Goal: Task Accomplishment & Management: Use online tool/utility

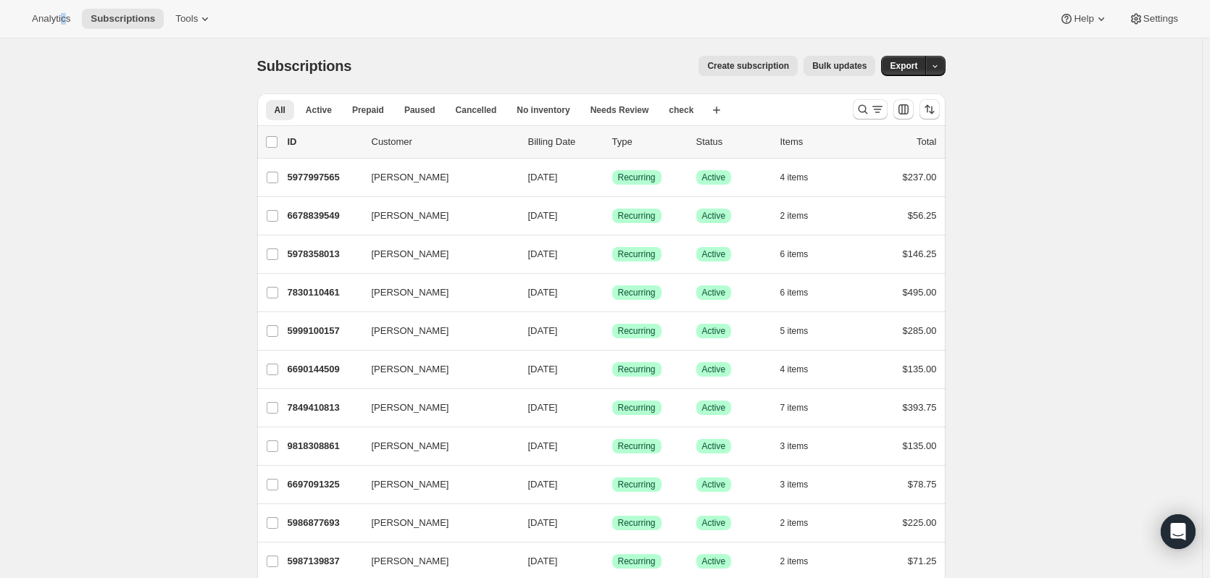
click at [62, 29] on div "Analytics Subscriptions Tools Help Settings" at bounding box center [605, 19] width 1210 height 38
click at [58, 25] on button "Analytics" at bounding box center [51, 19] width 56 height 20
